Goal: Find specific page/section: Find specific page/section

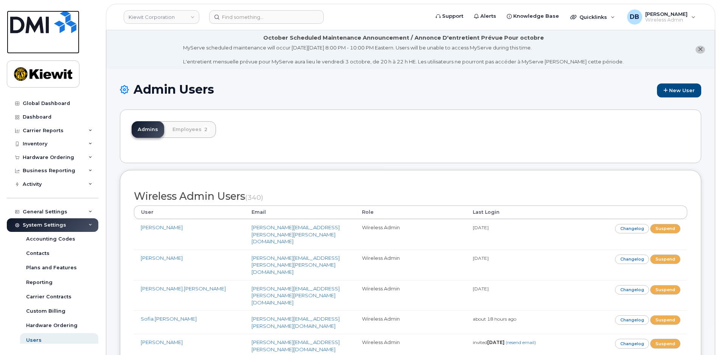
click at [41, 32] on img at bounding box center [43, 22] width 66 height 23
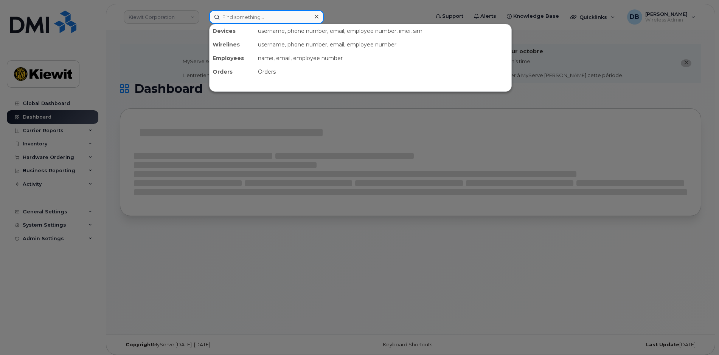
click at [247, 15] on input at bounding box center [266, 17] width 115 height 14
paste input "402-917-7051"
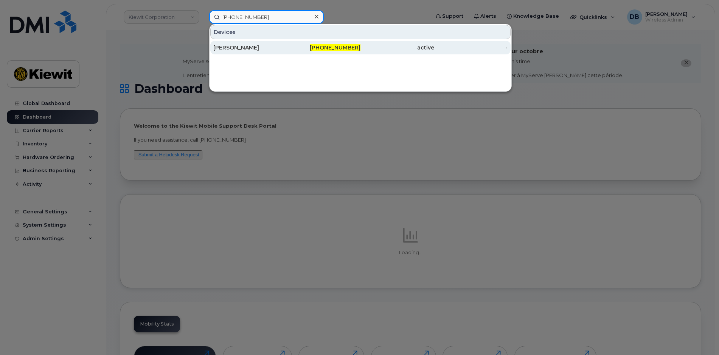
type input "402-917-7051"
click at [248, 49] on div "David Hansen" at bounding box center [250, 48] width 74 height 8
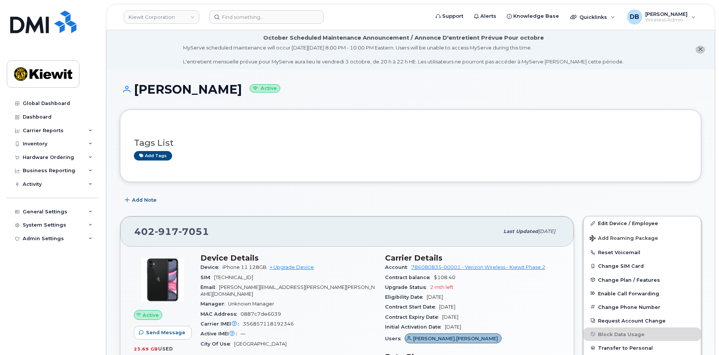
click at [328, 197] on div "Add Note" at bounding box center [410, 201] width 581 height 14
